Goal: Task Accomplishment & Management: Complete application form

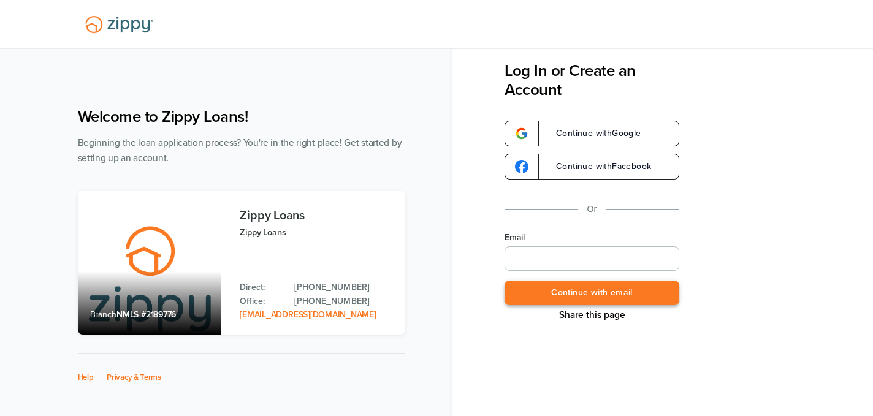
type input "**********"
click at [589, 294] on button "Continue with email" at bounding box center [591, 293] width 175 height 25
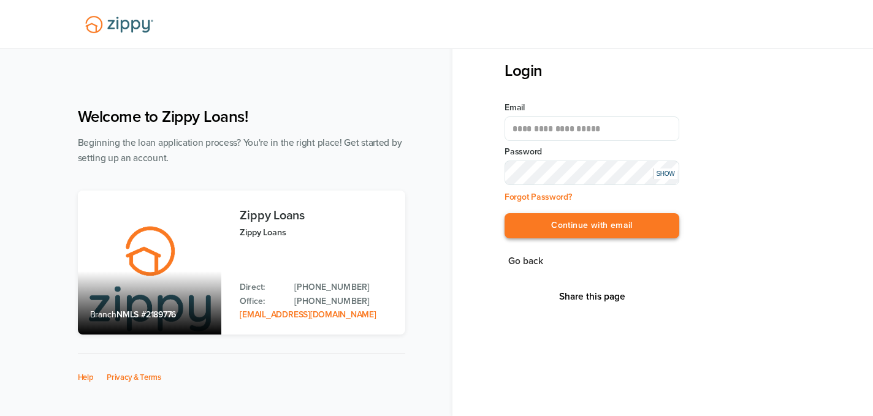
click at [606, 230] on button "Continue with email" at bounding box center [591, 225] width 175 height 25
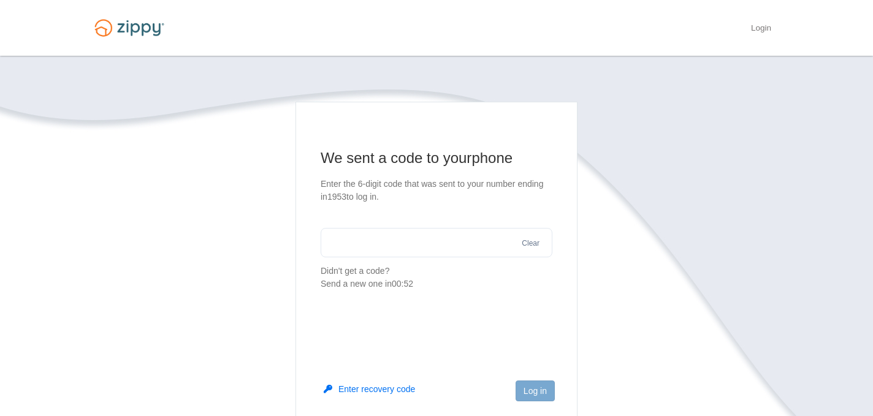
click at [346, 248] on input "text" at bounding box center [437, 242] width 232 height 29
